Goal: Complete application form: Complete application form

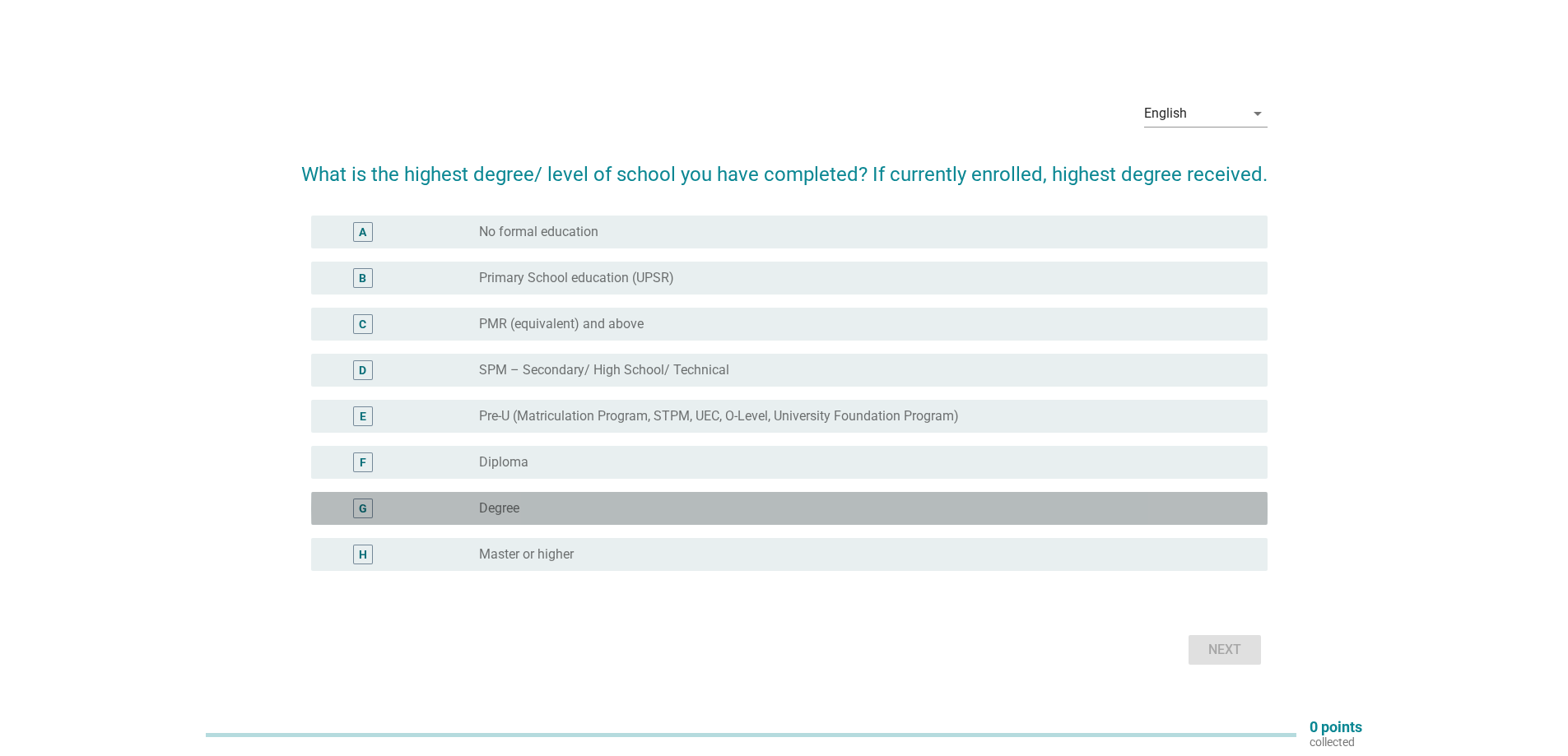
click at [364, 506] on div "G" at bounding box center [363, 508] width 8 height 17
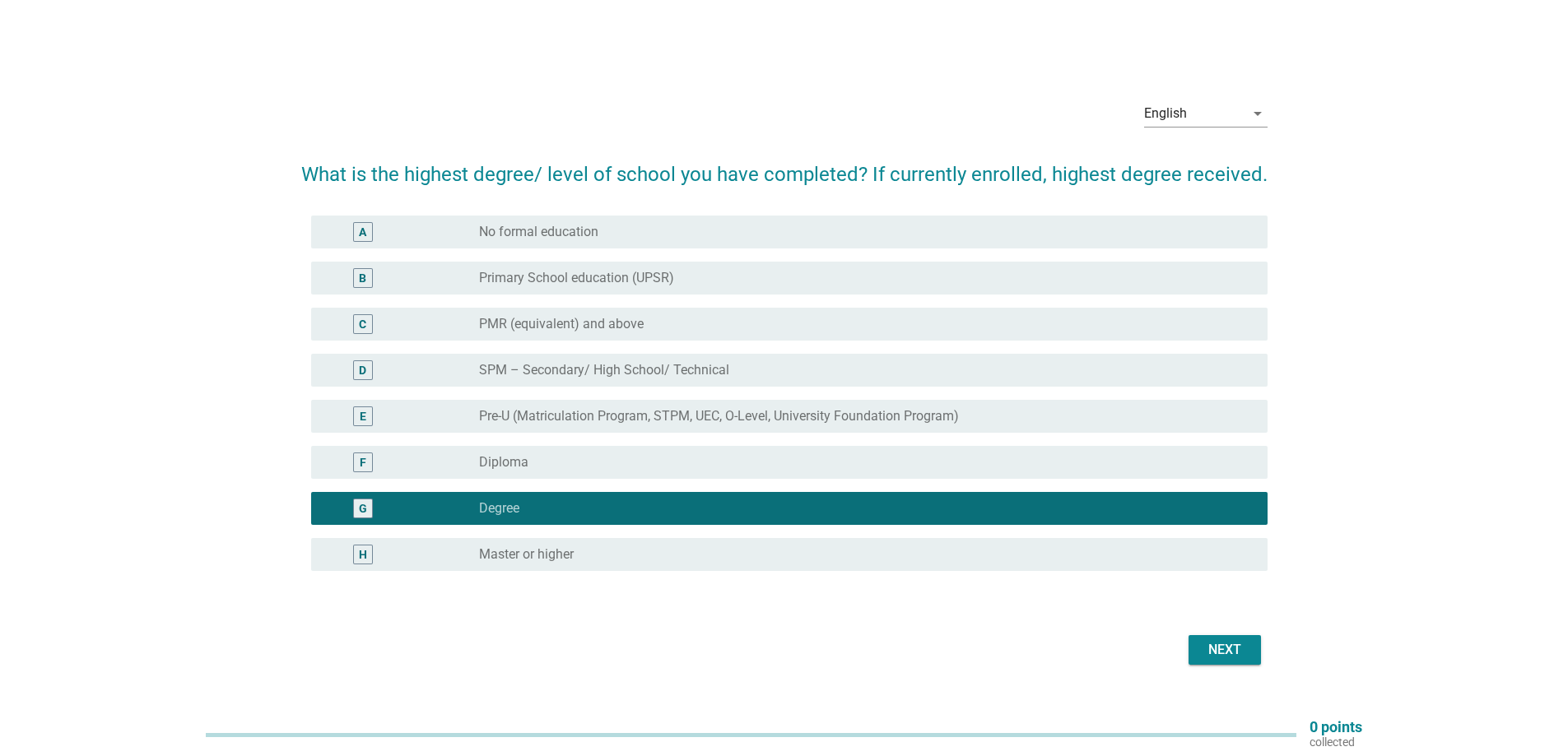
click at [1234, 645] on div "Next" at bounding box center [1225, 649] width 47 height 19
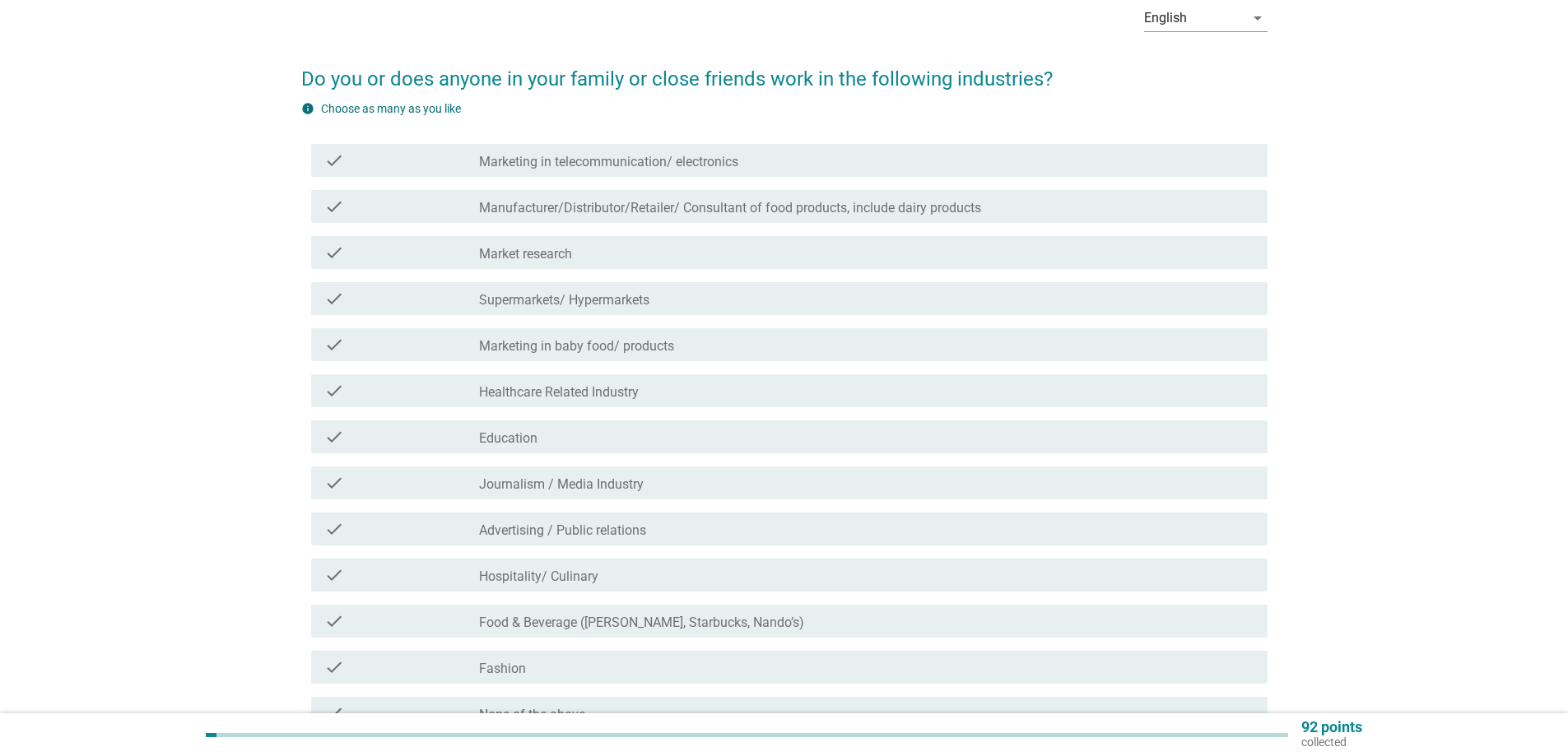
scroll to position [165, 0]
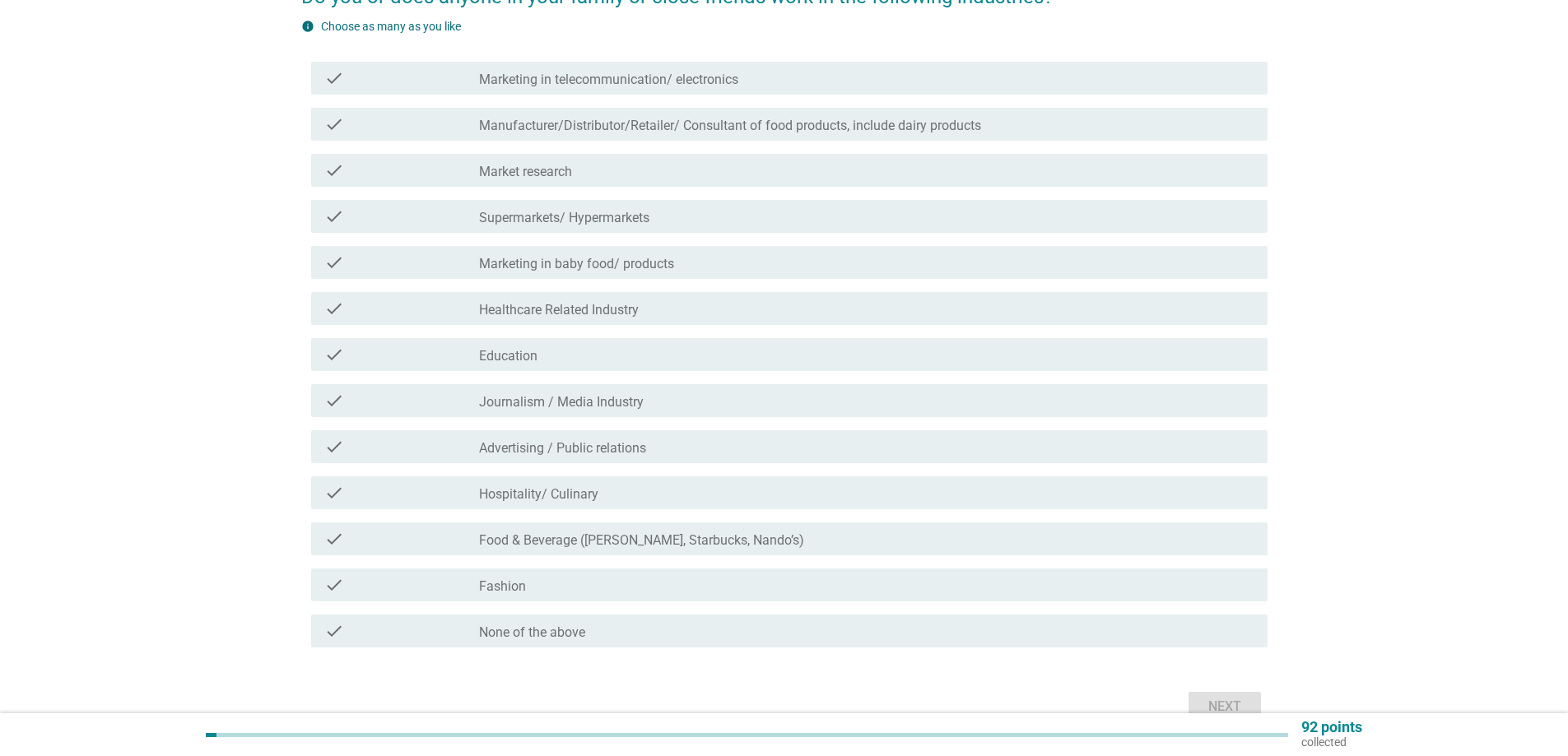
click at [403, 632] on div "check" at bounding box center [401, 631] width 155 height 19
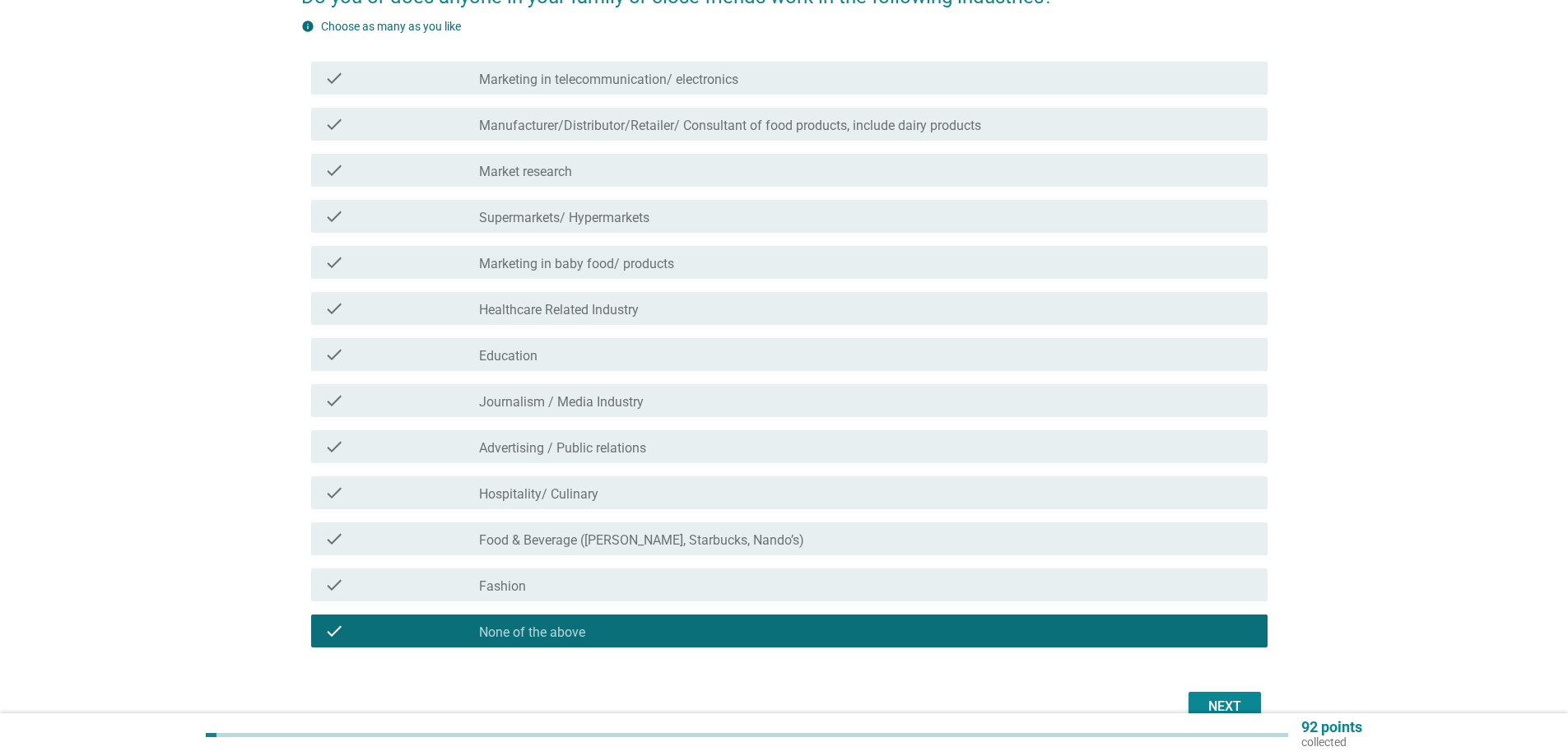
click at [1220, 701] on div "Next" at bounding box center [1225, 707] width 47 height 19
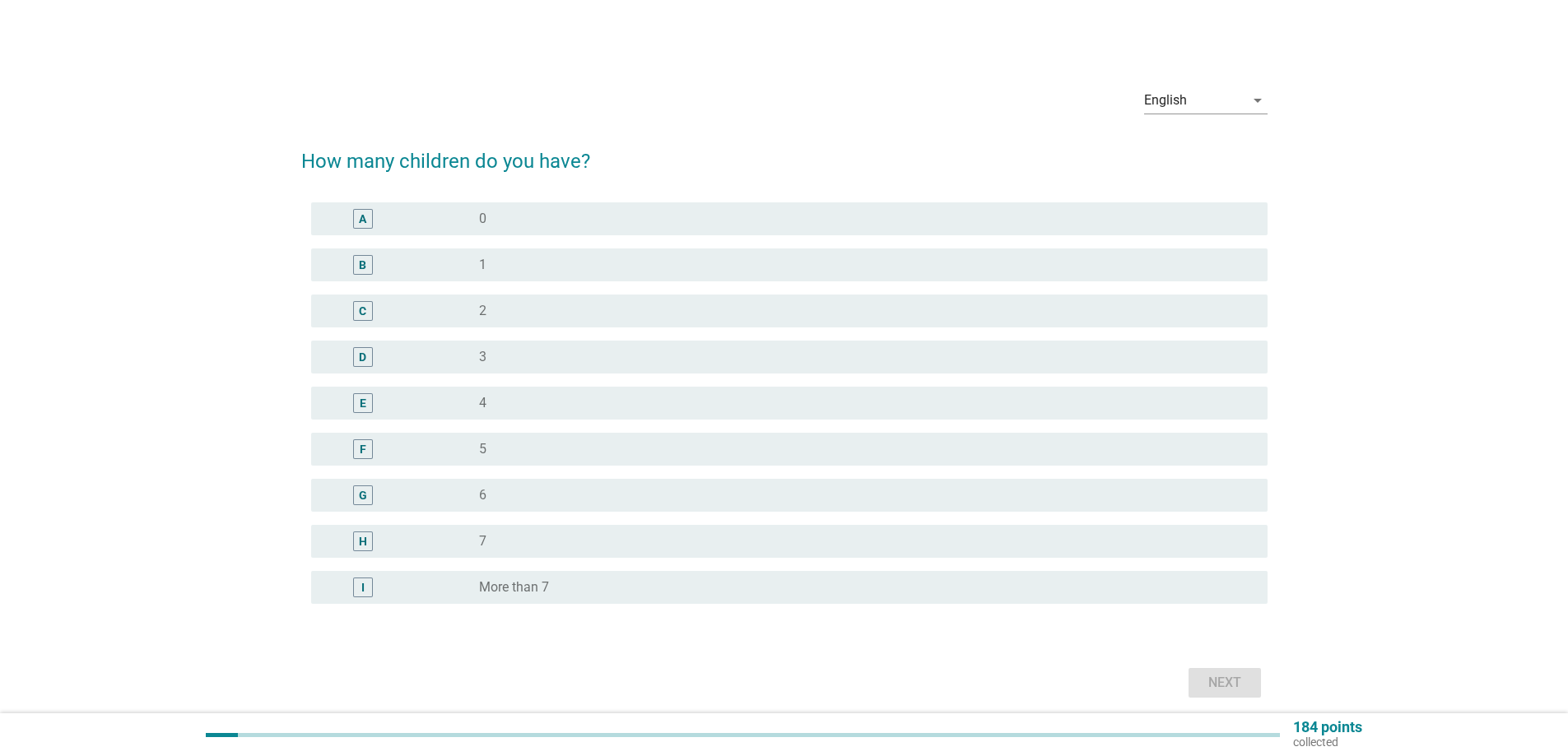
click at [377, 213] on div "A" at bounding box center [363, 219] width 78 height 19
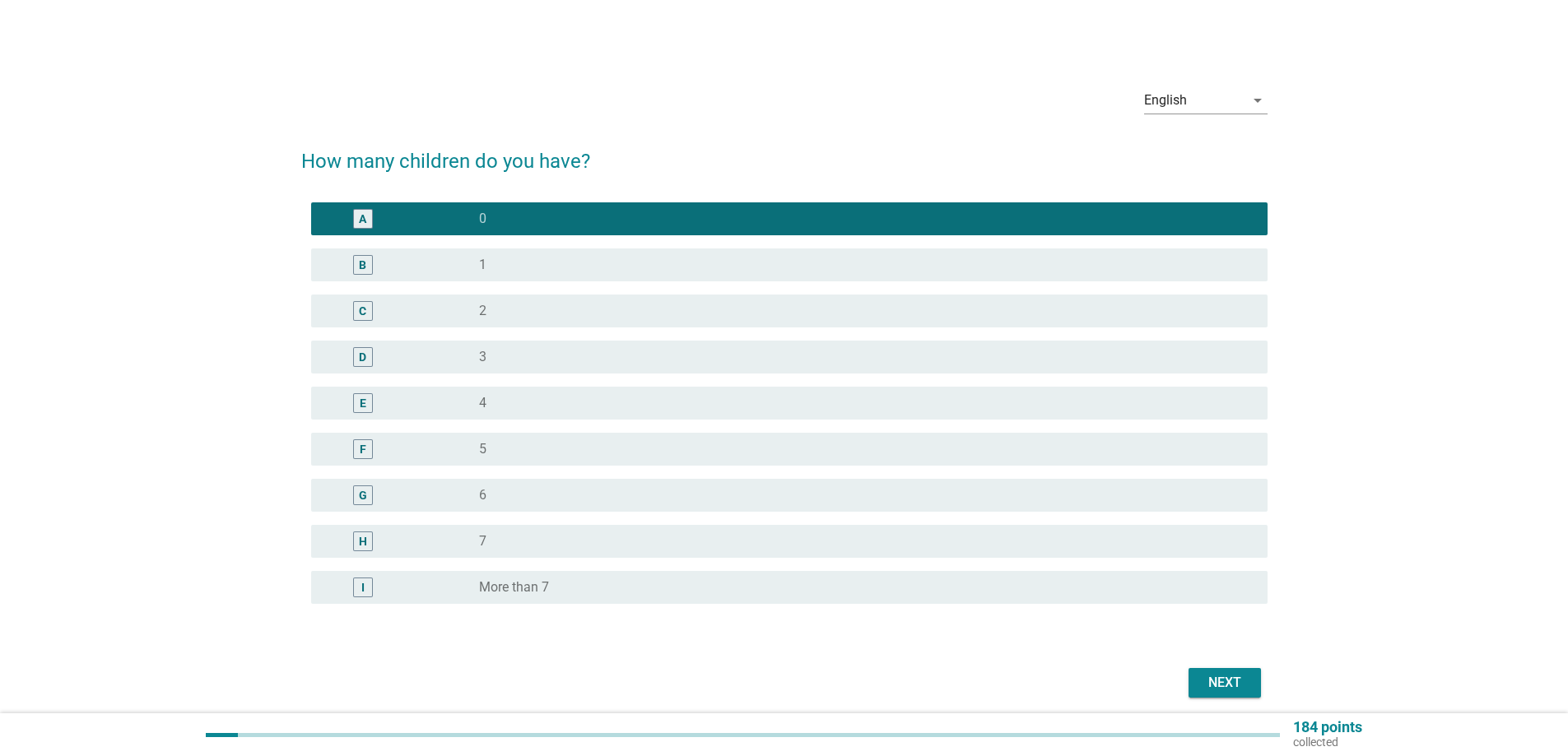
click at [1237, 671] on button "Next" at bounding box center [1225, 682] width 73 height 30
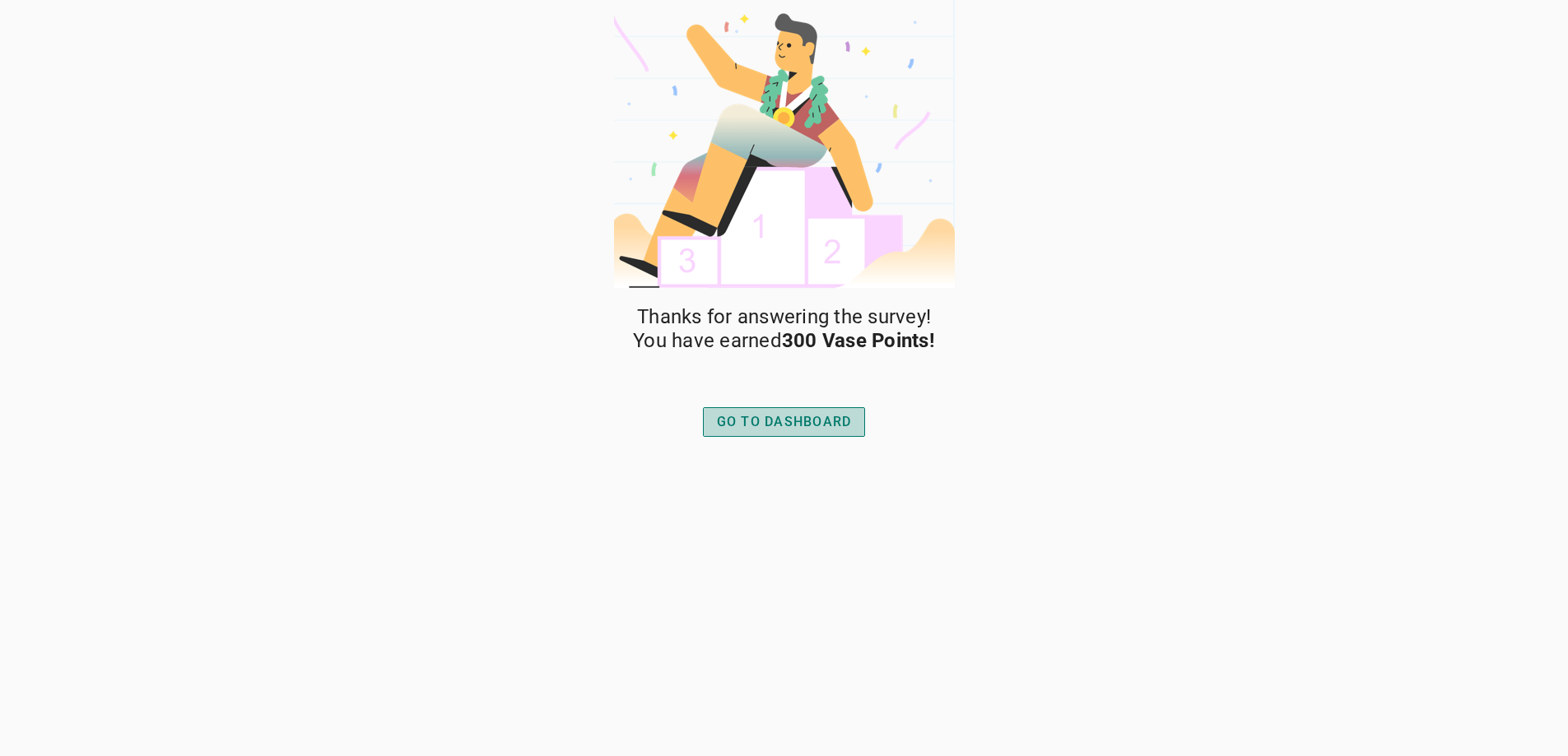
click at [772, 423] on div "GO TO DASHBOARD" at bounding box center [784, 422] width 135 height 19
